Goal: Check status

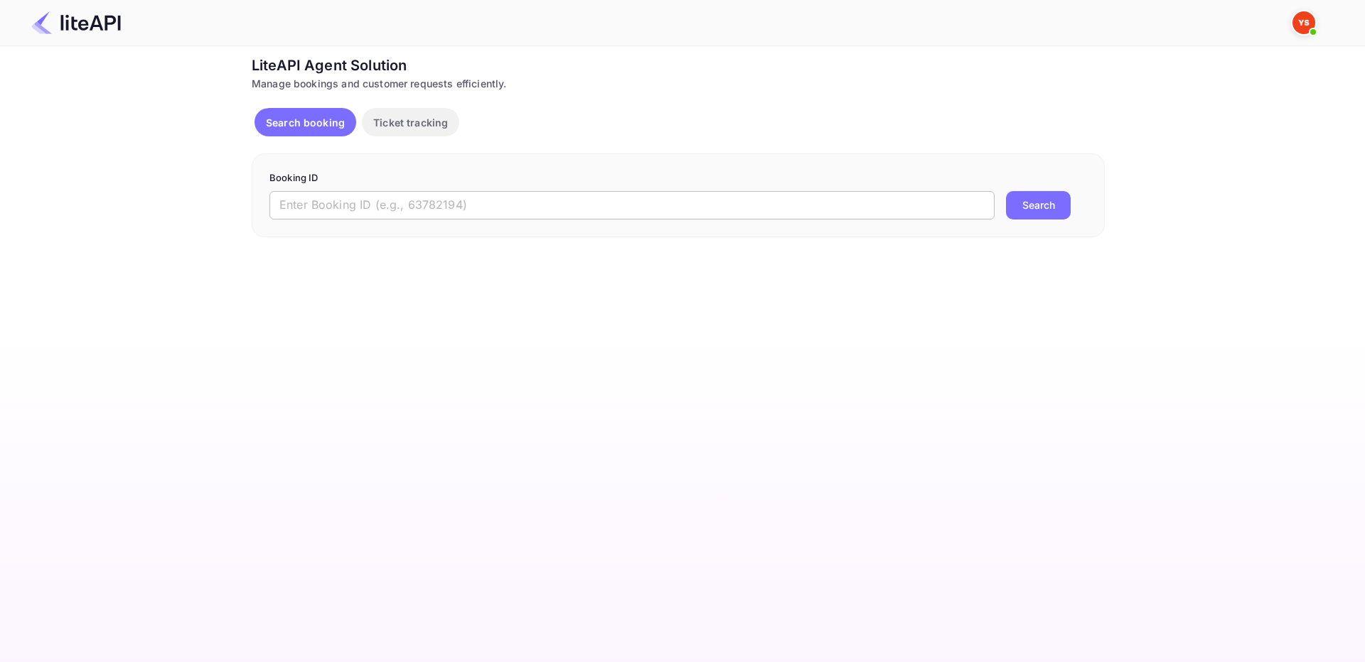
click at [340, 202] on input "text" at bounding box center [631, 205] width 725 height 28
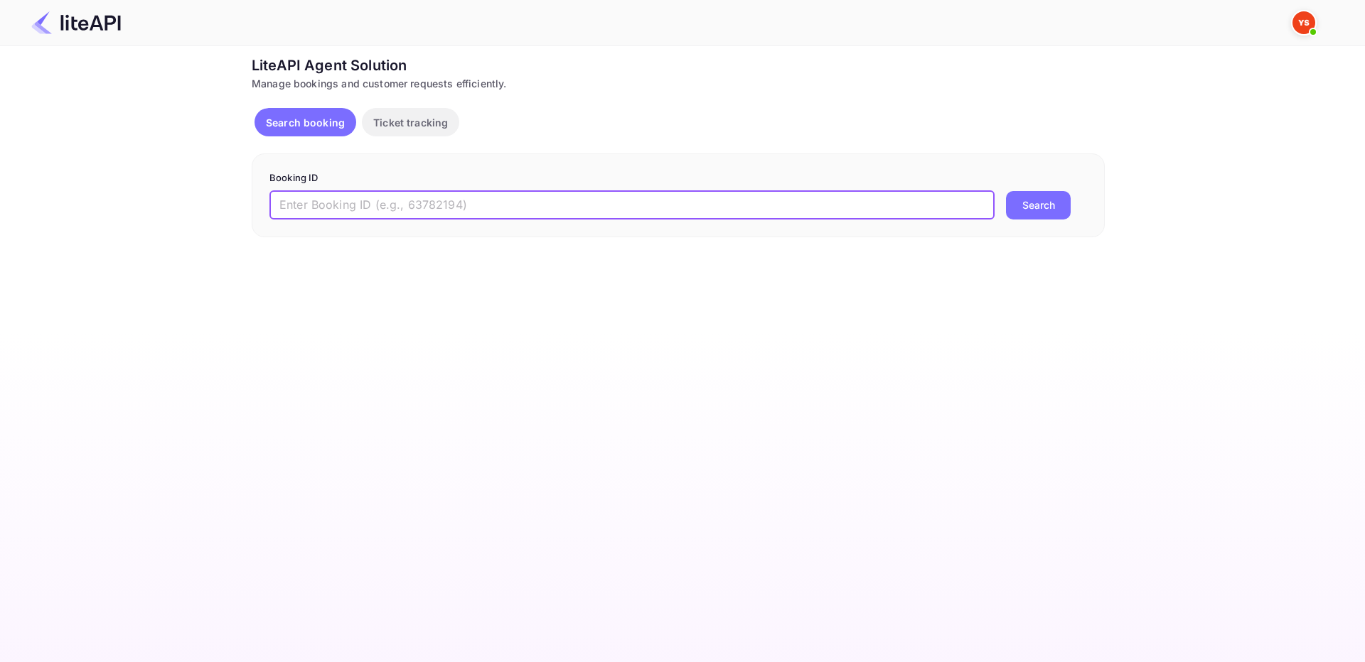
paste input "8940609"
type input "8940609"
click at [1028, 200] on button "Search" at bounding box center [1038, 205] width 65 height 28
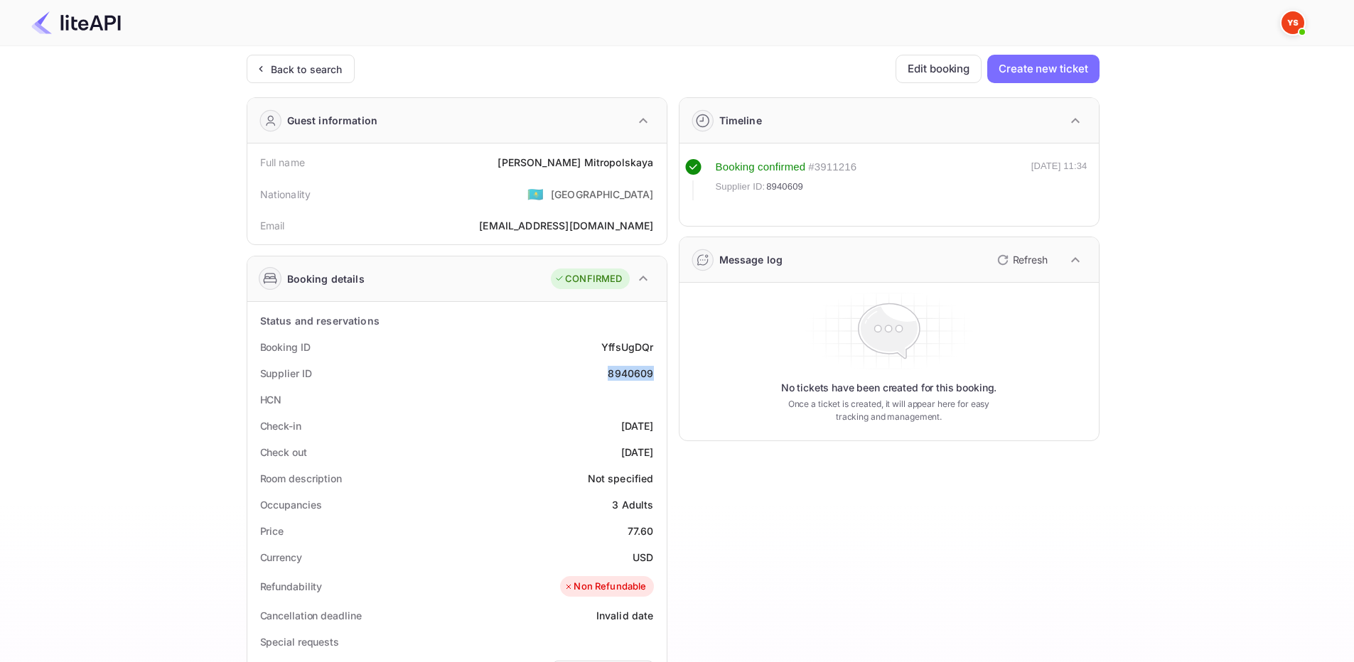
drag, startPoint x: 607, startPoint y: 375, endPoint x: 652, endPoint y: 374, distance: 45.5
click at [652, 375] on div "Supplier ID 8940609" at bounding box center [457, 373] width 408 height 26
copy div "8940609"
drag, startPoint x: 560, startPoint y: 159, endPoint x: 656, endPoint y: 167, distance: 96.3
click at [656, 167] on div "Full name [PERSON_NAME]" at bounding box center [457, 162] width 408 height 26
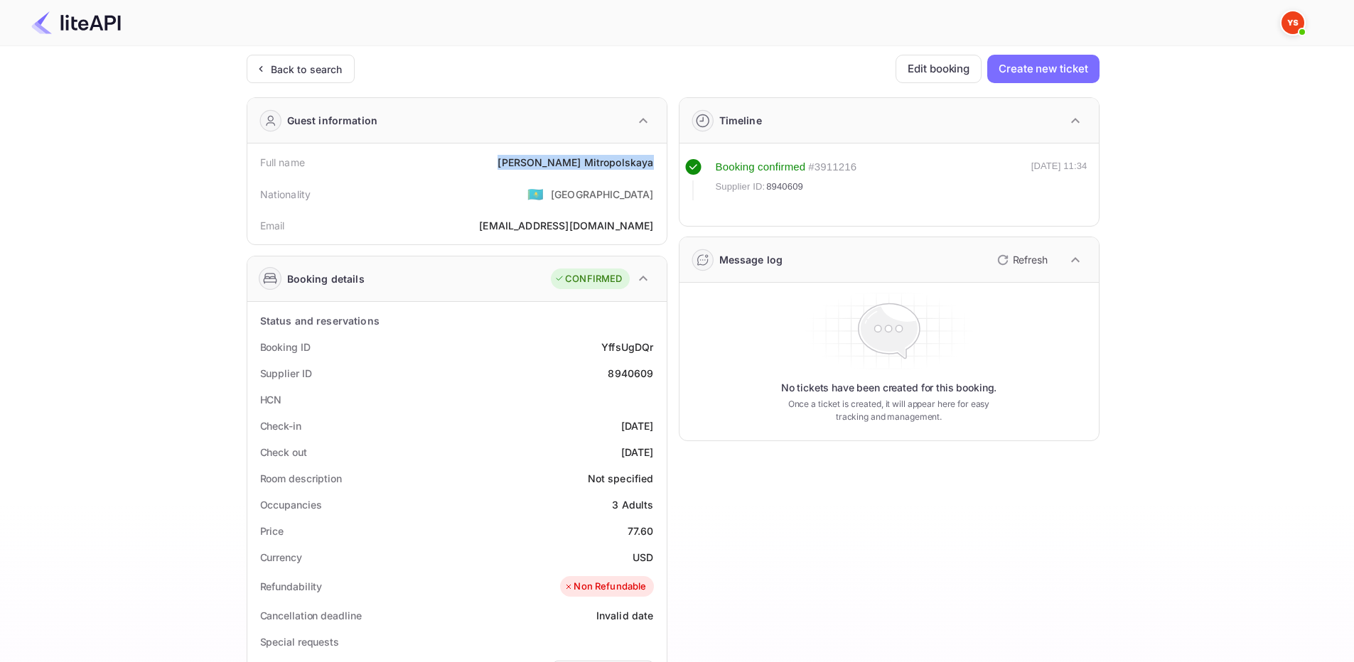
copy div "[PERSON_NAME]"
drag, startPoint x: 630, startPoint y: 532, endPoint x: 658, endPoint y: 527, distance: 28.3
click at [658, 527] on div "Price 77.60" at bounding box center [457, 531] width 408 height 26
copy div "77.60"
